Goal: Information Seeking & Learning: Learn about a topic

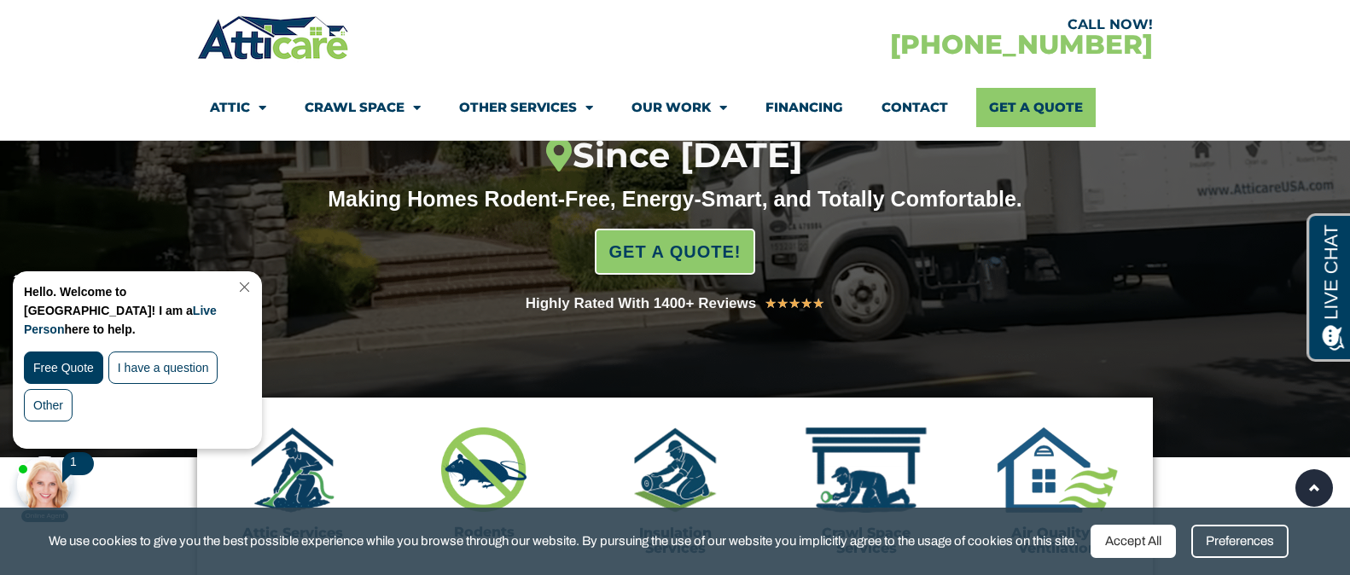
scroll to position [273, 0]
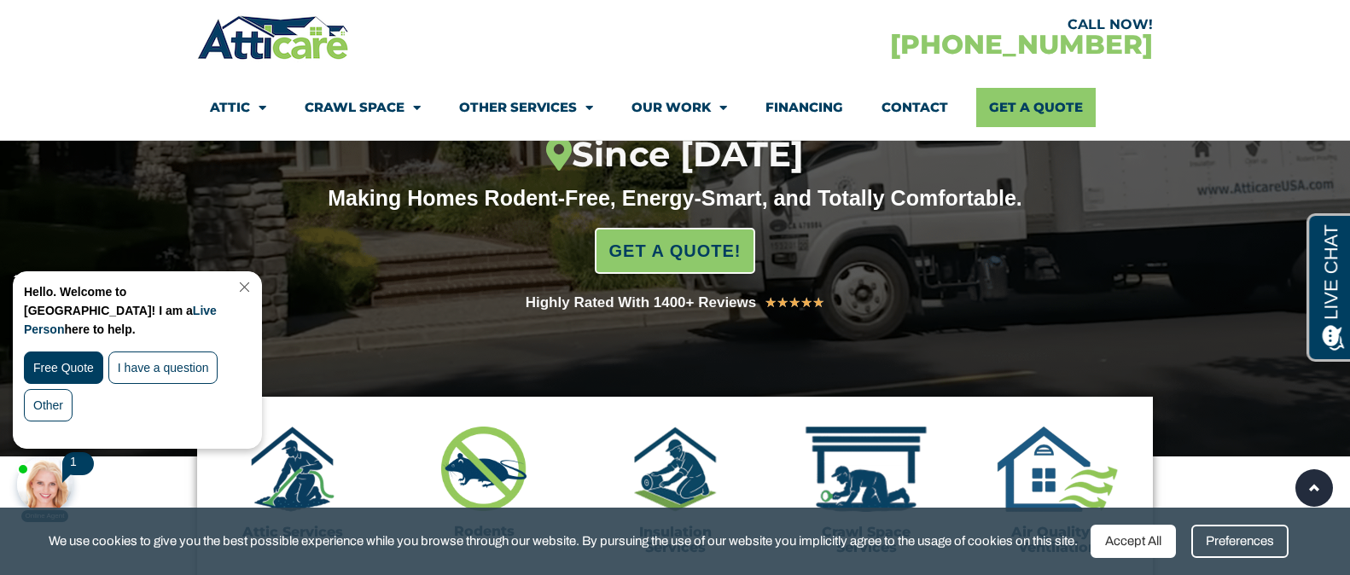
click at [258, 278] on div "Hello. Welcome to Atticare! I am a Live Person here to help. Free Quote I have …" at bounding box center [137, 360] width 247 height 176
click at [254, 286] on link "Close Chat" at bounding box center [242, 287] width 23 height 13
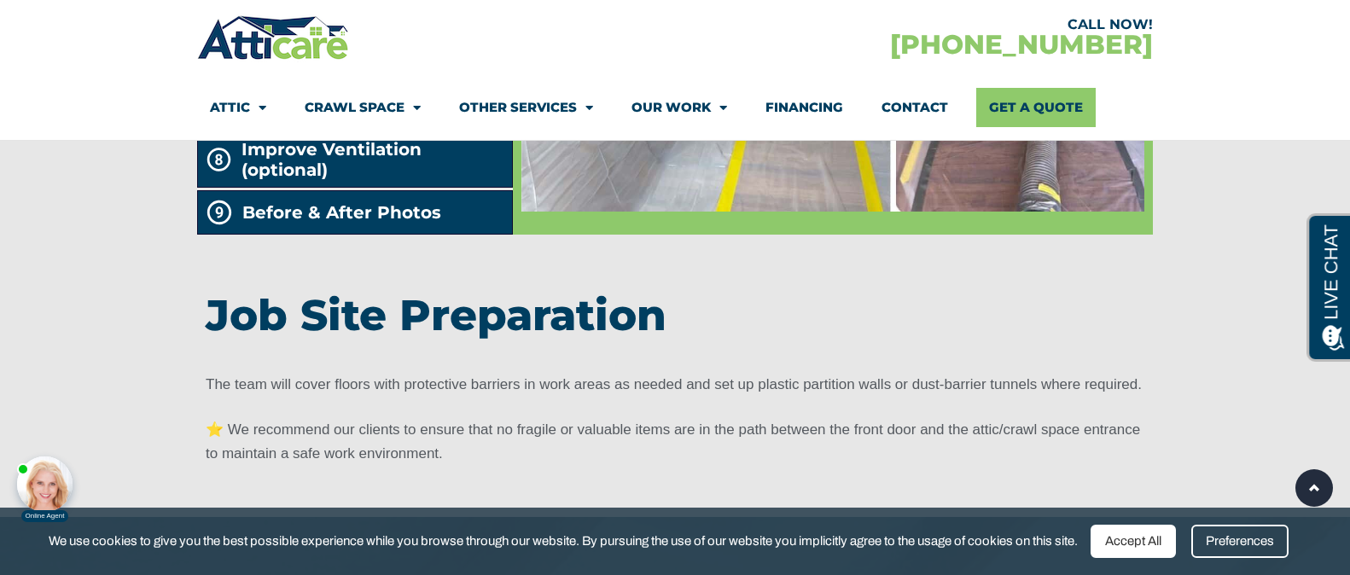
scroll to position [3230, 0]
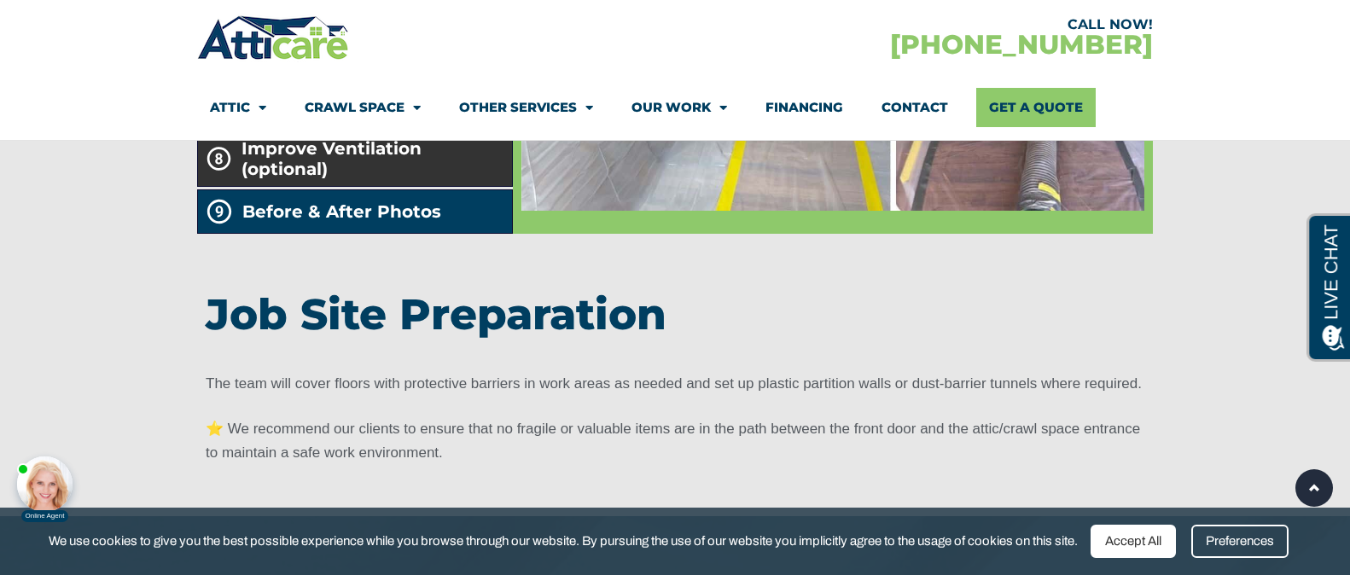
click at [291, 179] on span "Improve Ventilation (optional)" at bounding box center [373, 158] width 264 height 41
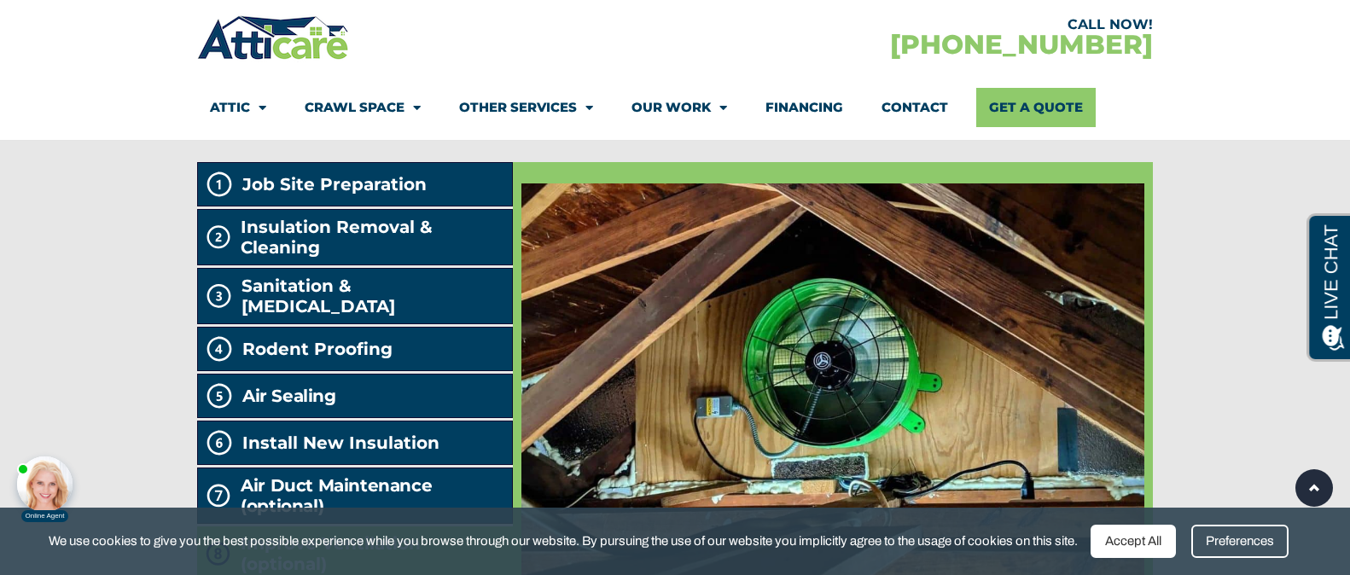
scroll to position [2833, 0]
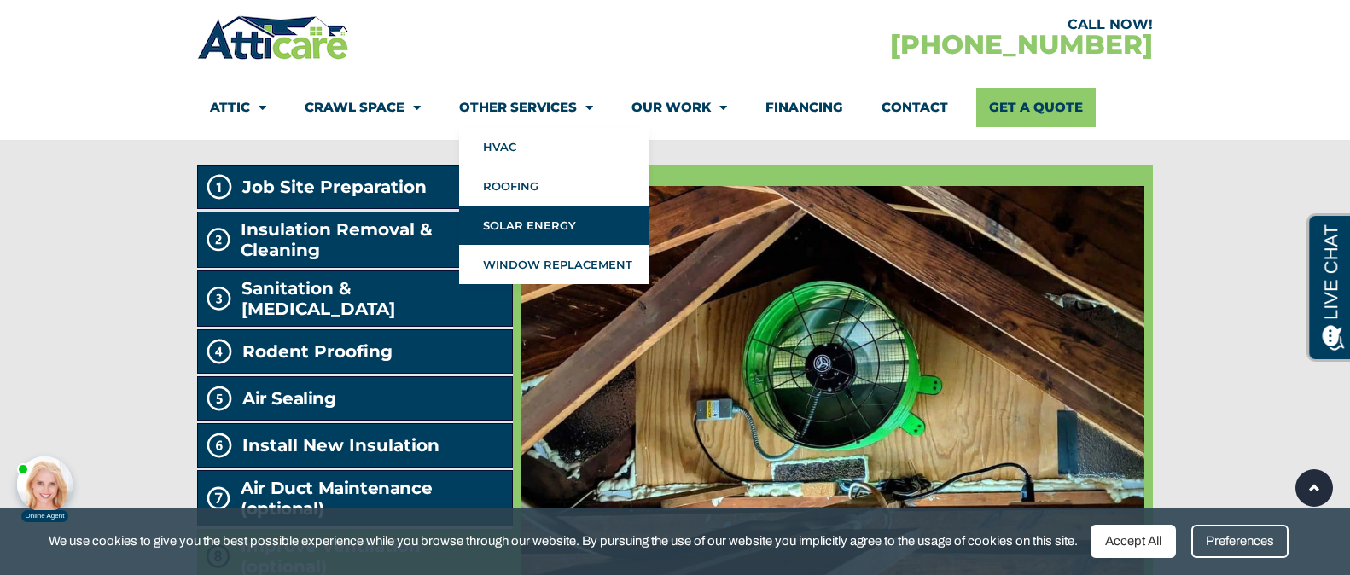
click at [537, 218] on link "Solar Energy" at bounding box center [554, 225] width 190 height 39
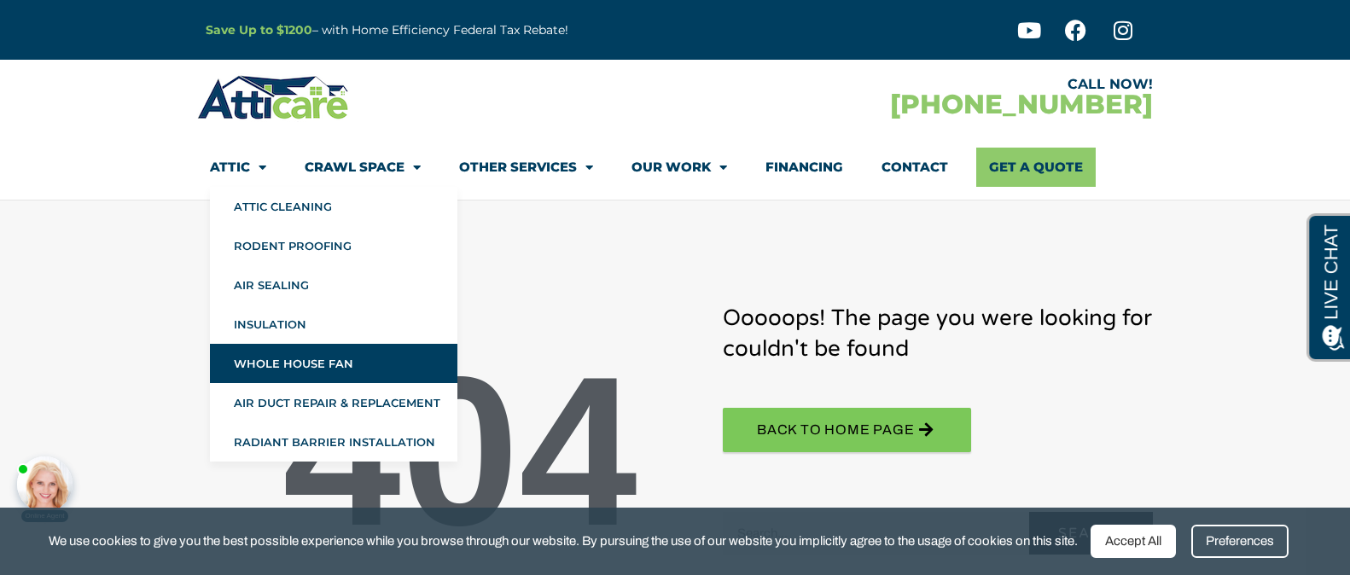
click at [327, 368] on link "Whole House Fan" at bounding box center [333, 363] width 247 height 39
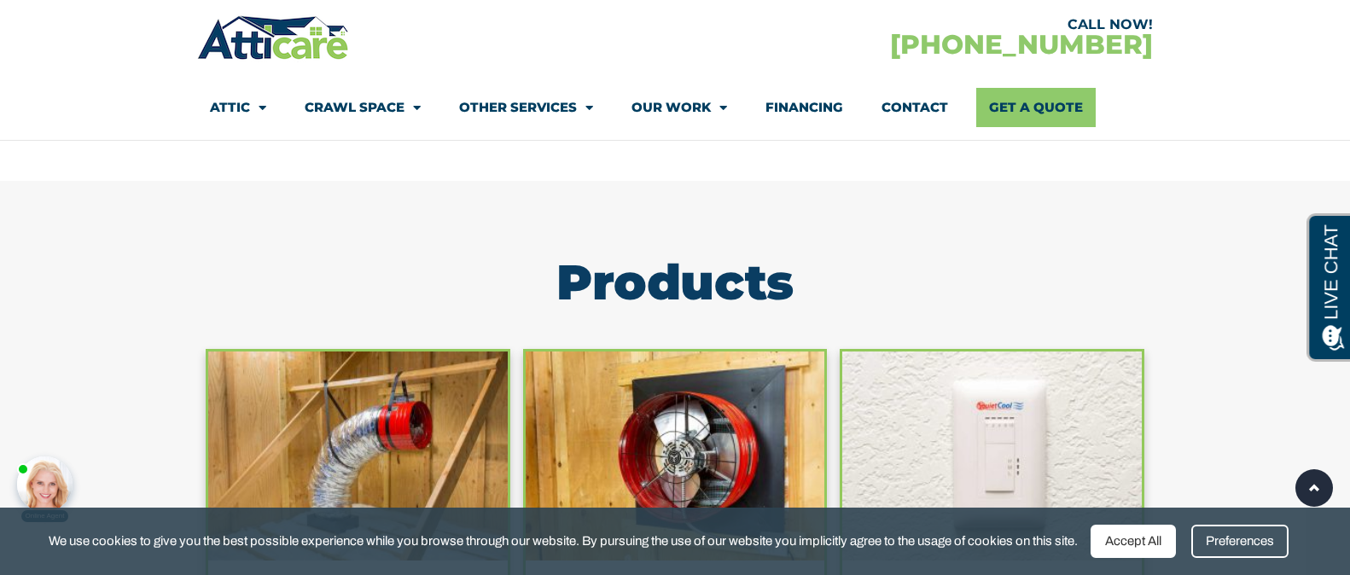
scroll to position [1406, 0]
